Goal: Use online tool/utility: Utilize a website feature to perform a specific function

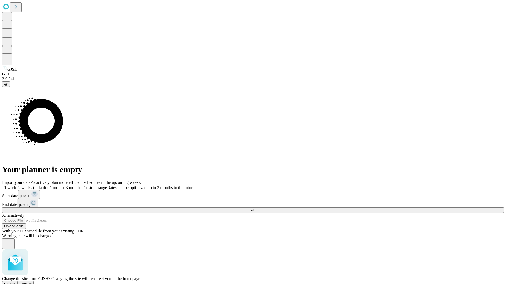
click at [32, 282] on span "Confirm" at bounding box center [25, 284] width 12 height 4
click at [48, 186] on label "2 weeks (default)" at bounding box center [31, 188] width 31 height 4
click at [257, 209] on span "Fetch" at bounding box center [252, 211] width 9 height 4
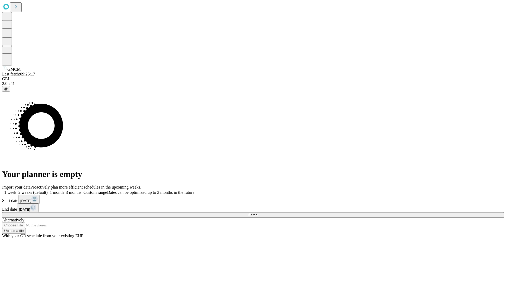
click at [48, 190] on label "2 weeks (default)" at bounding box center [31, 192] width 31 height 4
click at [257, 213] on span "Fetch" at bounding box center [252, 215] width 9 height 4
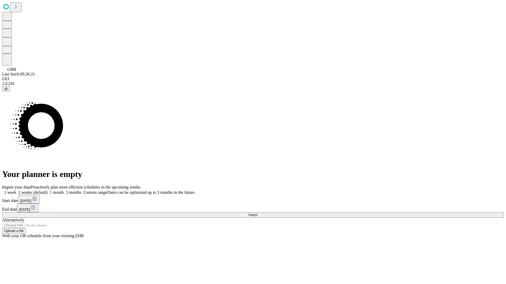
click at [48, 190] on label "2 weeks (default)" at bounding box center [31, 192] width 31 height 4
click at [257, 213] on span "Fetch" at bounding box center [252, 215] width 9 height 4
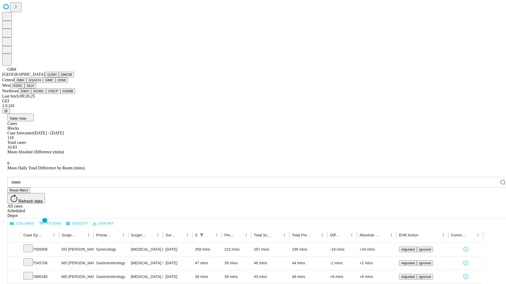
click at [41, 83] on button "GSACH" at bounding box center [34, 80] width 17 height 6
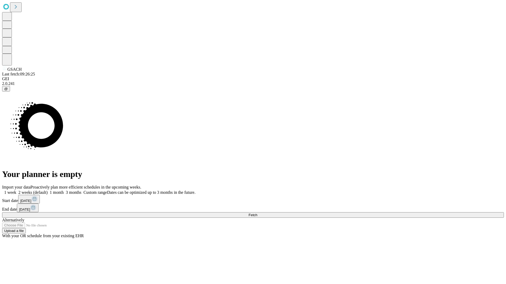
click at [48, 190] on label "2 weeks (default)" at bounding box center [31, 192] width 31 height 4
click at [257, 213] on span "Fetch" at bounding box center [252, 215] width 9 height 4
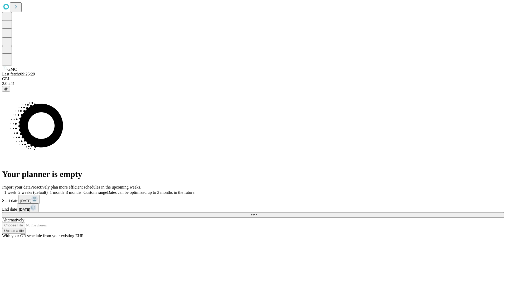
click at [48, 190] on label "2 weeks (default)" at bounding box center [31, 192] width 31 height 4
click at [257, 213] on span "Fetch" at bounding box center [252, 215] width 9 height 4
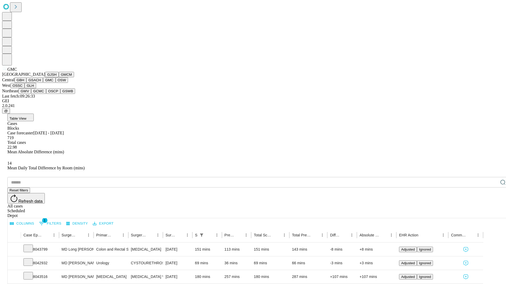
click at [56, 83] on button "OSW" at bounding box center [62, 80] width 13 height 6
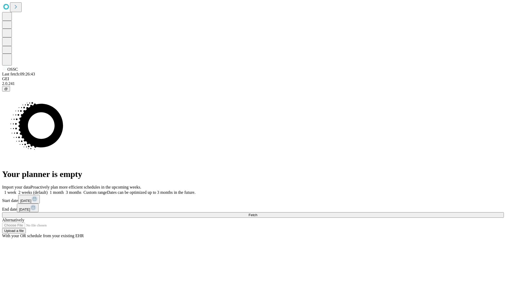
click at [257, 213] on span "Fetch" at bounding box center [252, 215] width 9 height 4
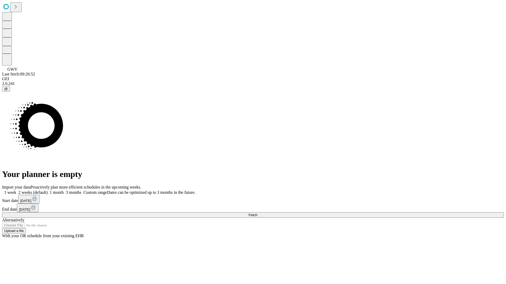
click at [48, 190] on label "2 weeks (default)" at bounding box center [31, 192] width 31 height 4
click at [257, 213] on span "Fetch" at bounding box center [252, 215] width 9 height 4
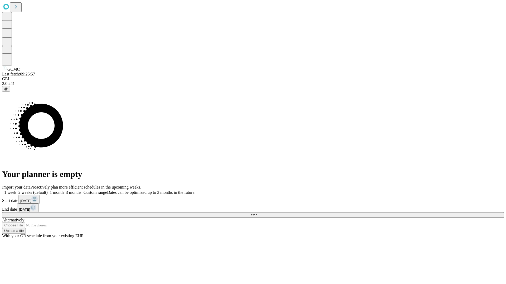
click at [48, 190] on label "2 weeks (default)" at bounding box center [31, 192] width 31 height 4
click at [257, 213] on span "Fetch" at bounding box center [252, 215] width 9 height 4
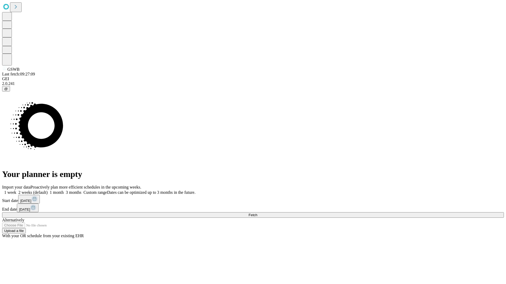
click at [48, 190] on label "2 weeks (default)" at bounding box center [31, 192] width 31 height 4
click at [257, 213] on span "Fetch" at bounding box center [252, 215] width 9 height 4
